Goal: Check status: Check status

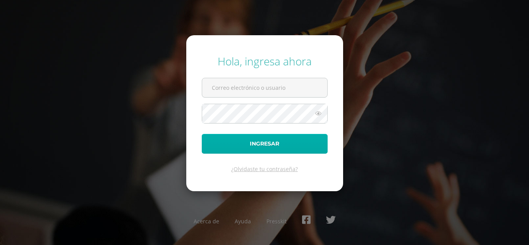
type input "m2801@bilinguesanjuan.edu.gt"
click at [281, 144] on button "Ingresar" at bounding box center [265, 144] width 126 height 20
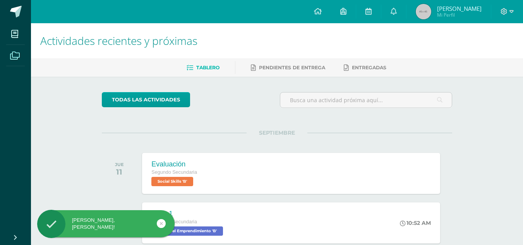
click at [20, 58] on span at bounding box center [14, 54] width 17 height 17
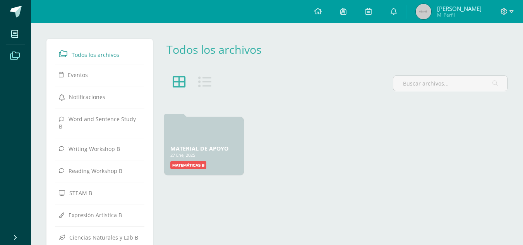
click at [13, 31] on icon at bounding box center [14, 34] width 7 height 8
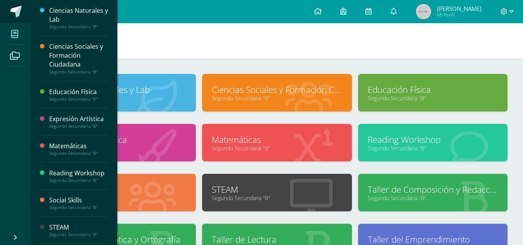
click at [16, 13] on span at bounding box center [16, 12] width 12 height 12
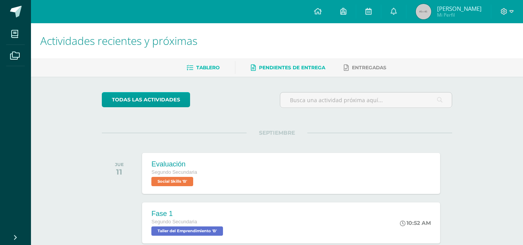
click at [299, 65] on span "Pendientes de entrega" at bounding box center [292, 68] width 66 height 6
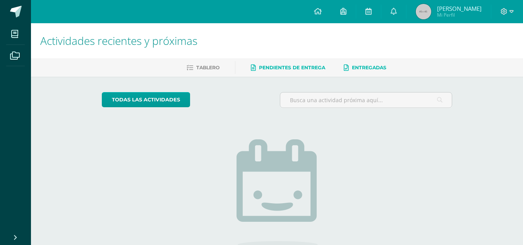
click at [383, 68] on span "Entregadas" at bounding box center [369, 68] width 34 height 6
